Goal: Find specific page/section: Find specific page/section

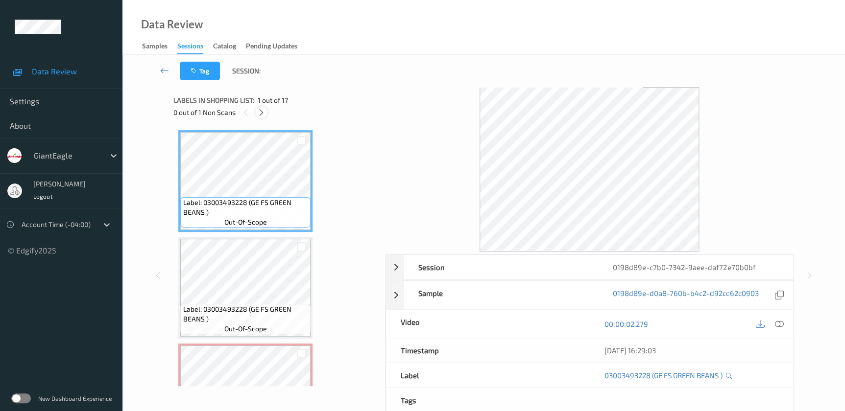
click at [261, 114] on icon at bounding box center [261, 112] width 8 height 9
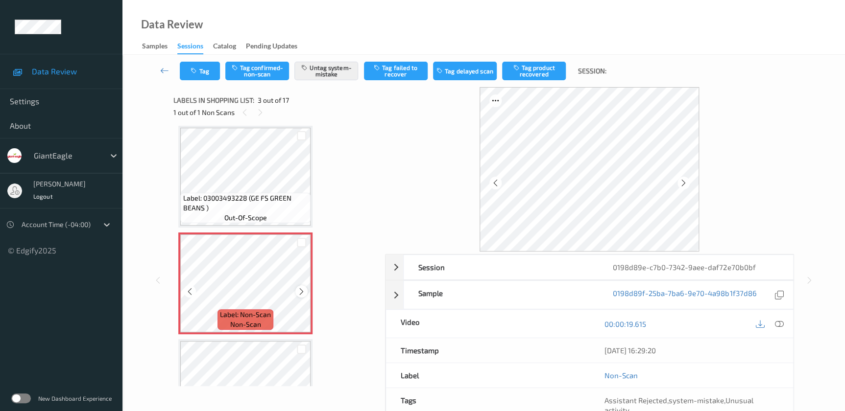
click at [301, 289] on icon at bounding box center [301, 292] width 8 height 9
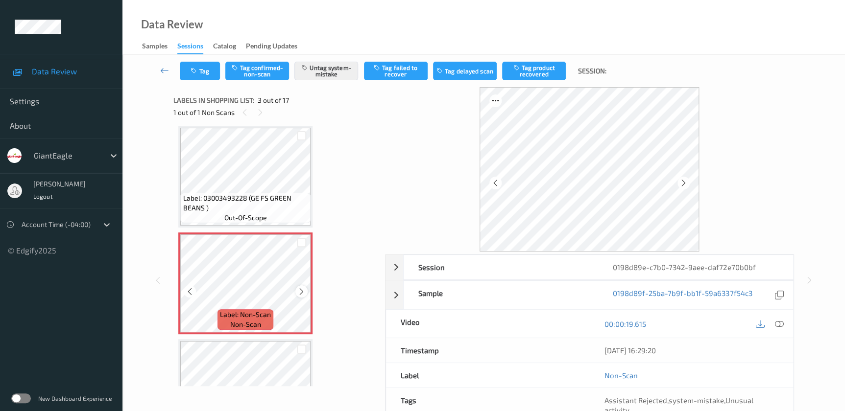
click at [301, 290] on icon at bounding box center [301, 292] width 8 height 9
click at [494, 181] on icon at bounding box center [495, 183] width 8 height 9
click at [493, 181] on icon at bounding box center [495, 183] width 8 height 9
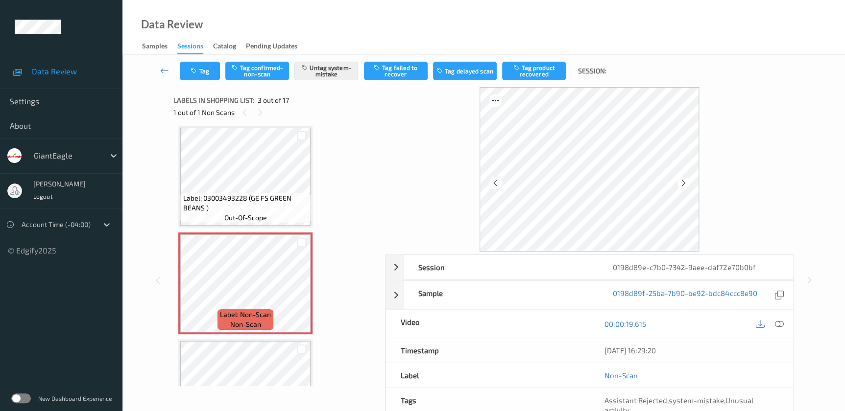
click at [493, 181] on icon at bounding box center [495, 183] width 8 height 9
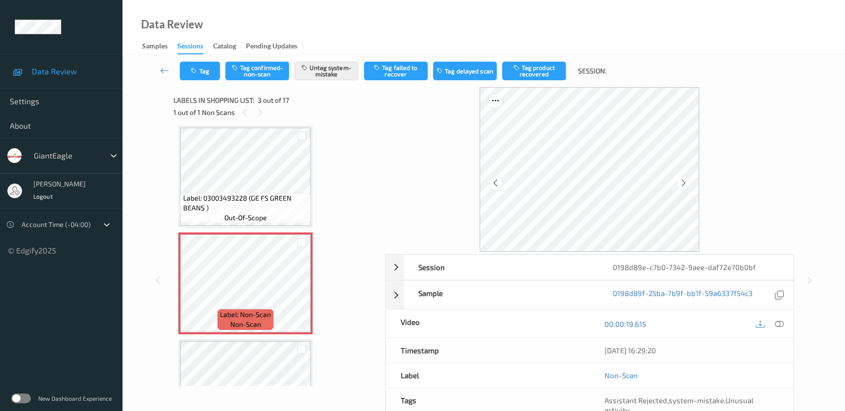
click at [493, 181] on icon at bounding box center [495, 183] width 8 height 9
